Goal: Check status: Check status

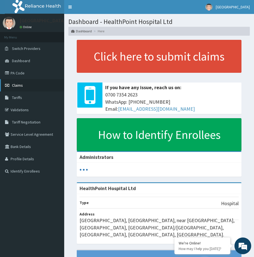
click at [21, 82] on link "Claims" at bounding box center [32, 85] width 64 height 12
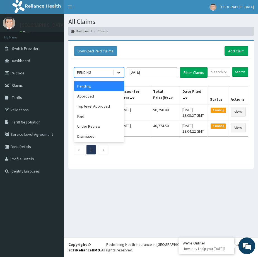
click at [120, 71] on icon at bounding box center [119, 73] width 6 height 6
click at [93, 97] on div "Approved" at bounding box center [99, 96] width 50 height 10
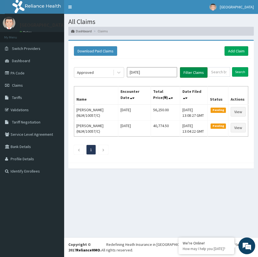
click at [191, 73] on button "Filter Claims" at bounding box center [194, 72] width 28 height 11
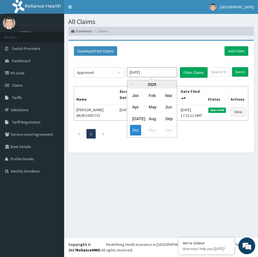
click at [167, 70] on input "Oct 2025" at bounding box center [152, 72] width 50 height 10
click at [171, 117] on div "Sep" at bounding box center [168, 118] width 11 height 10
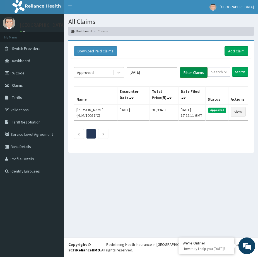
click at [186, 70] on button "Filter Claims" at bounding box center [194, 72] width 28 height 11
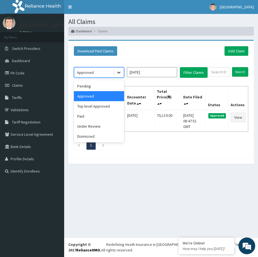
click at [118, 70] on icon at bounding box center [119, 73] width 6 height 6
click at [96, 127] on div "Under Review" at bounding box center [99, 126] width 50 height 10
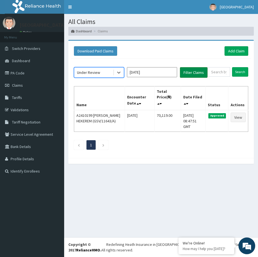
click at [186, 72] on button "Filter Claims" at bounding box center [194, 72] width 28 height 11
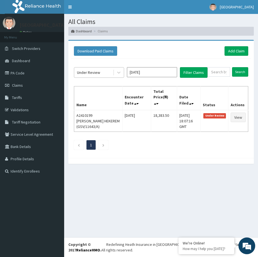
click at [94, 72] on div "Under Review" at bounding box center [88, 73] width 23 height 6
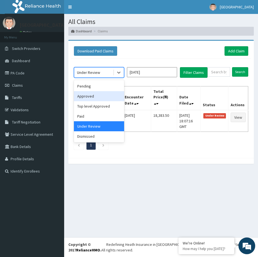
click at [90, 97] on div "Approved" at bounding box center [99, 96] width 50 height 10
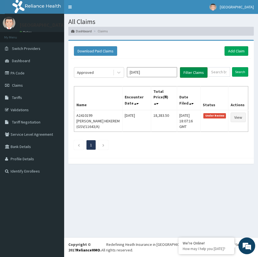
click at [192, 68] on button "Filter Claims" at bounding box center [194, 72] width 28 height 11
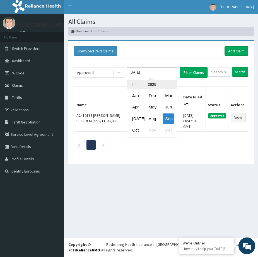
click at [159, 70] on input "Sep 2025" at bounding box center [152, 72] width 50 height 10
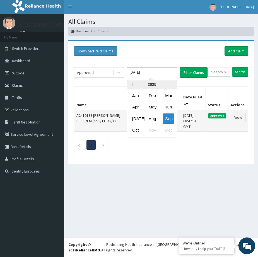
click at [136, 132] on div "Oct" at bounding box center [135, 130] width 11 height 10
type input "Oct 2025"
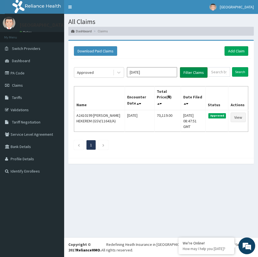
click at [189, 73] on button "Filter Claims" at bounding box center [194, 72] width 28 height 11
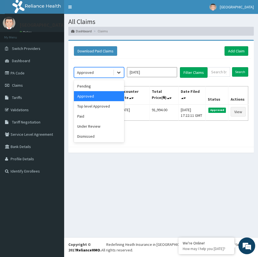
click at [117, 71] on icon at bounding box center [119, 73] width 6 height 6
click at [94, 84] on div "Pending" at bounding box center [99, 86] width 50 height 10
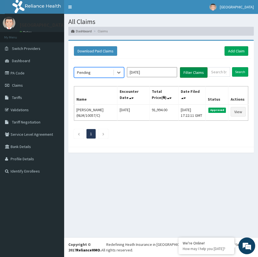
click at [197, 71] on button "Filter Claims" at bounding box center [194, 72] width 28 height 11
